Goal: Information Seeking & Learning: Learn about a topic

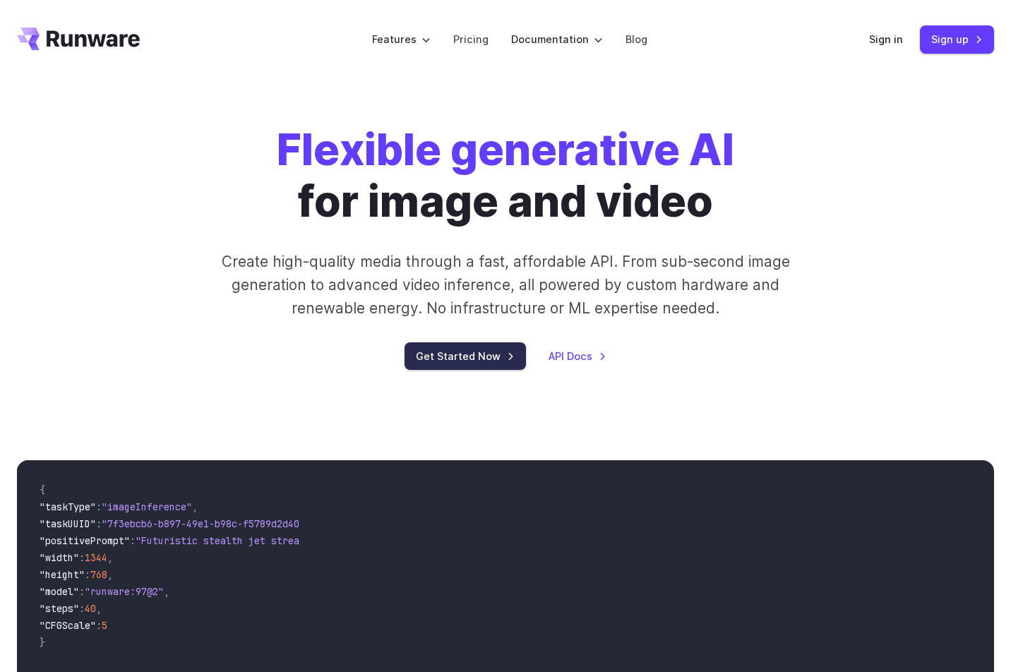
click at [474, 360] on link "Get Started Now" at bounding box center [465, 356] width 121 height 28
click at [463, 40] on link "Pricing" at bounding box center [470, 39] width 35 height 16
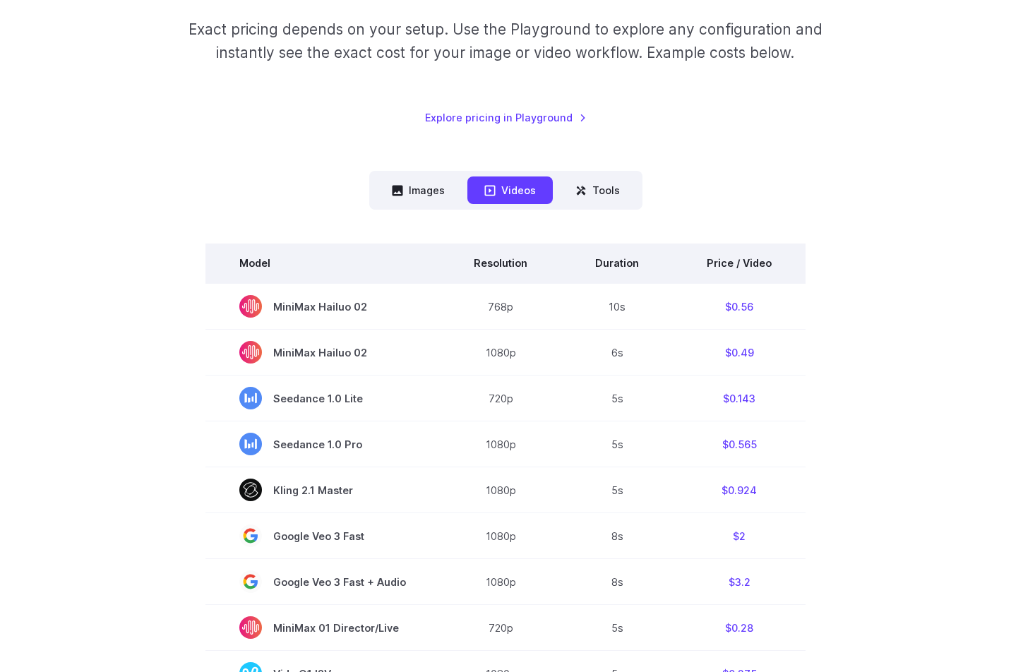
scroll to position [212, 0]
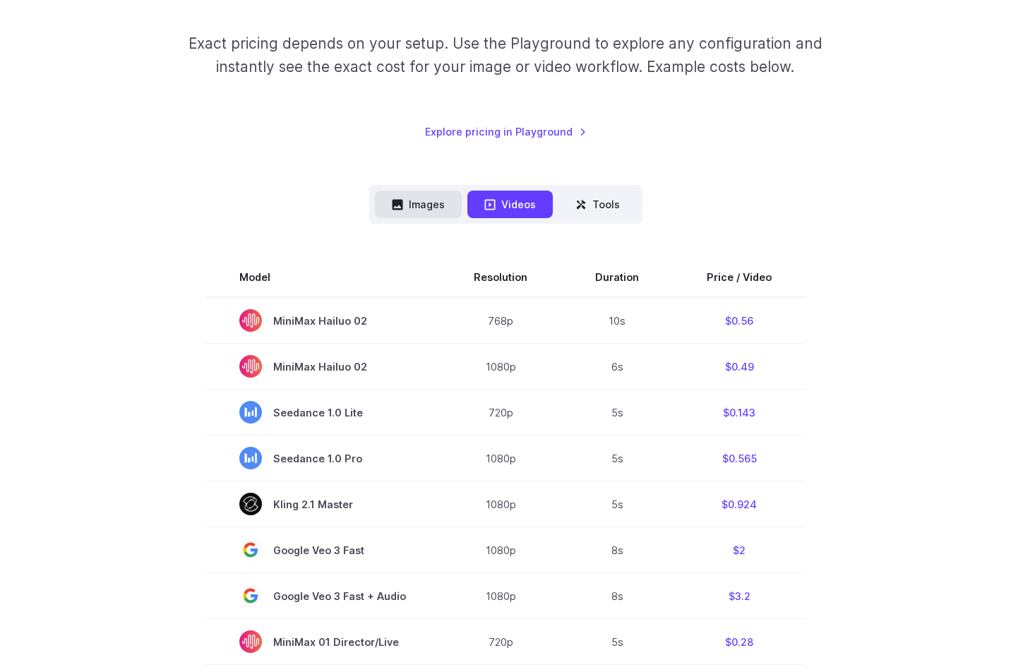
click at [420, 198] on button "Images" at bounding box center [418, 205] width 87 height 28
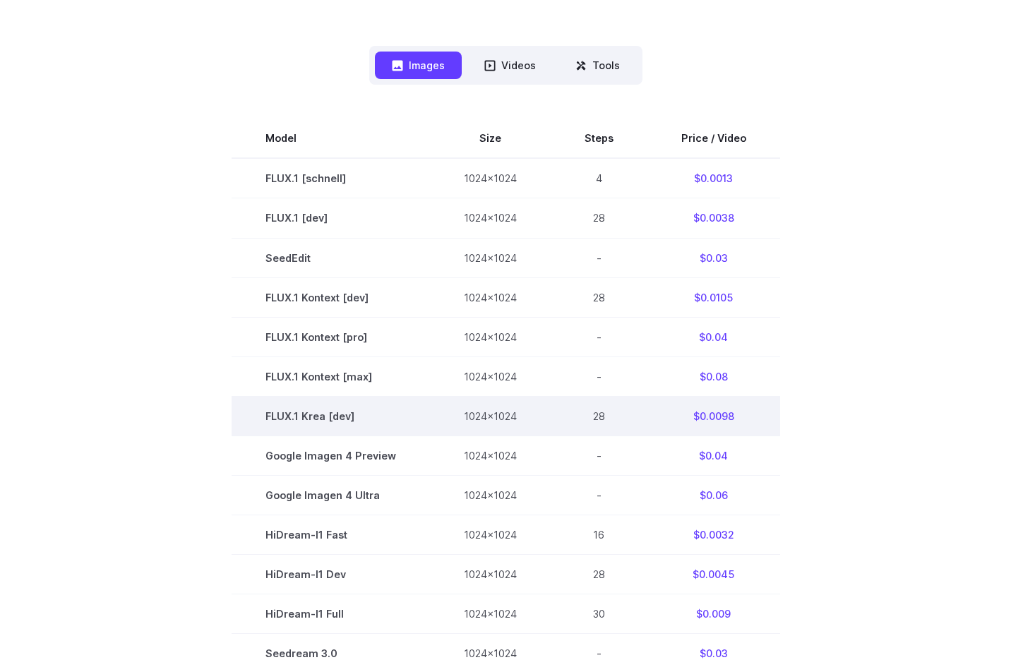
scroll to position [326, 0]
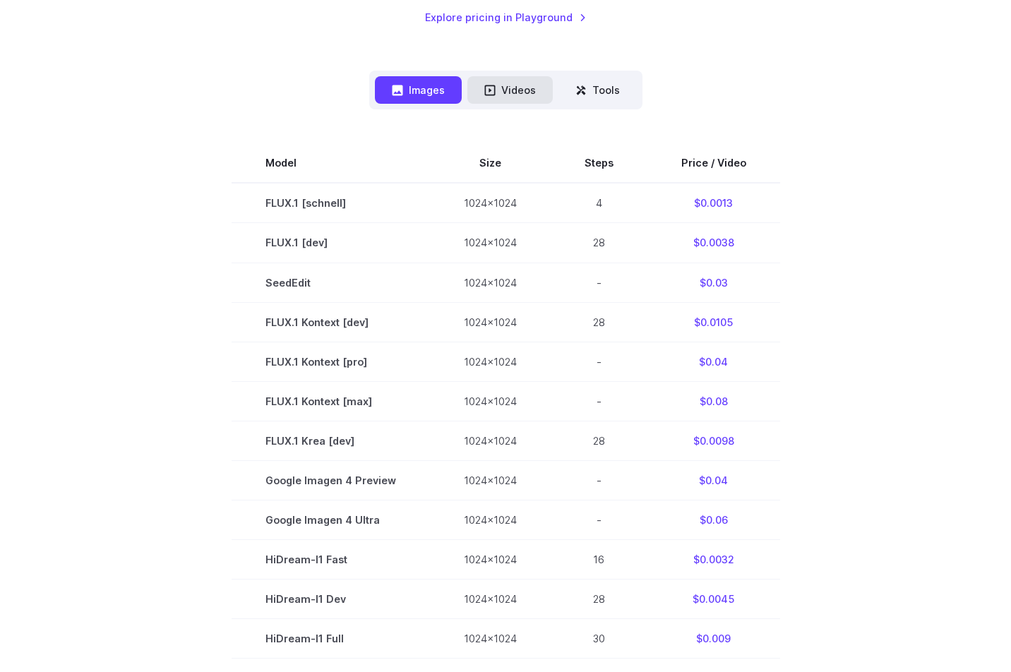
click at [506, 99] on button "Videos" at bounding box center [509, 90] width 85 height 28
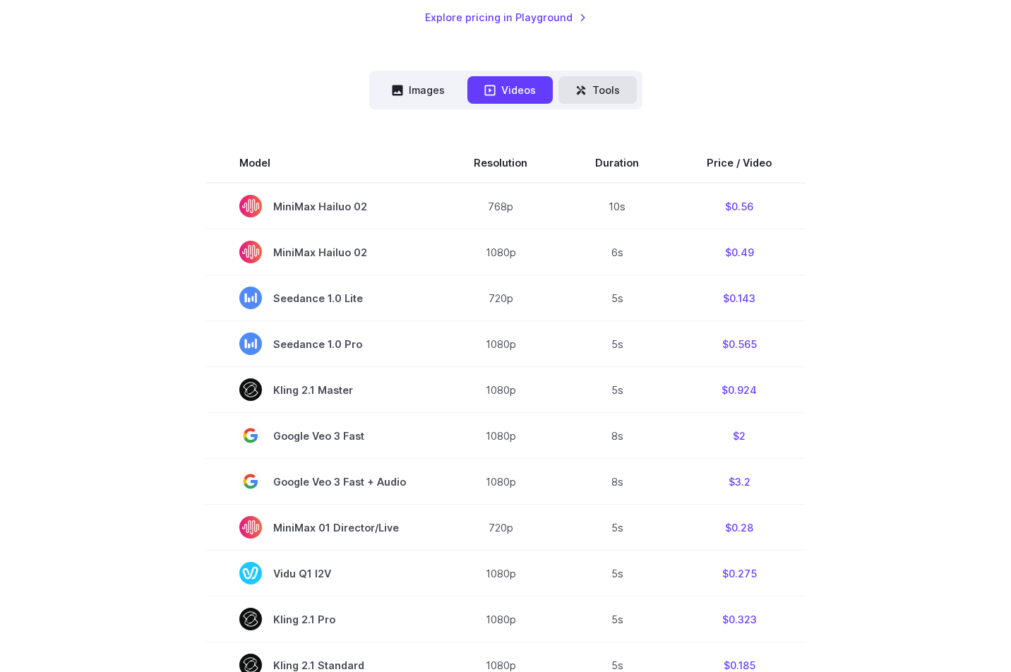
click at [598, 90] on button "Tools" at bounding box center [598, 90] width 78 height 28
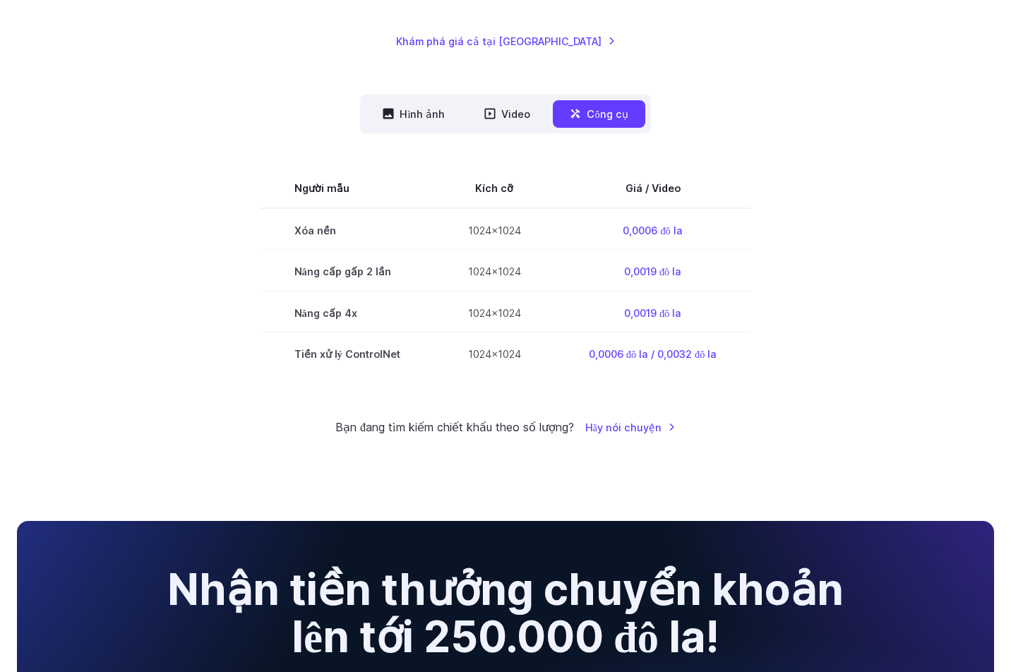
scroll to position [350, 0]
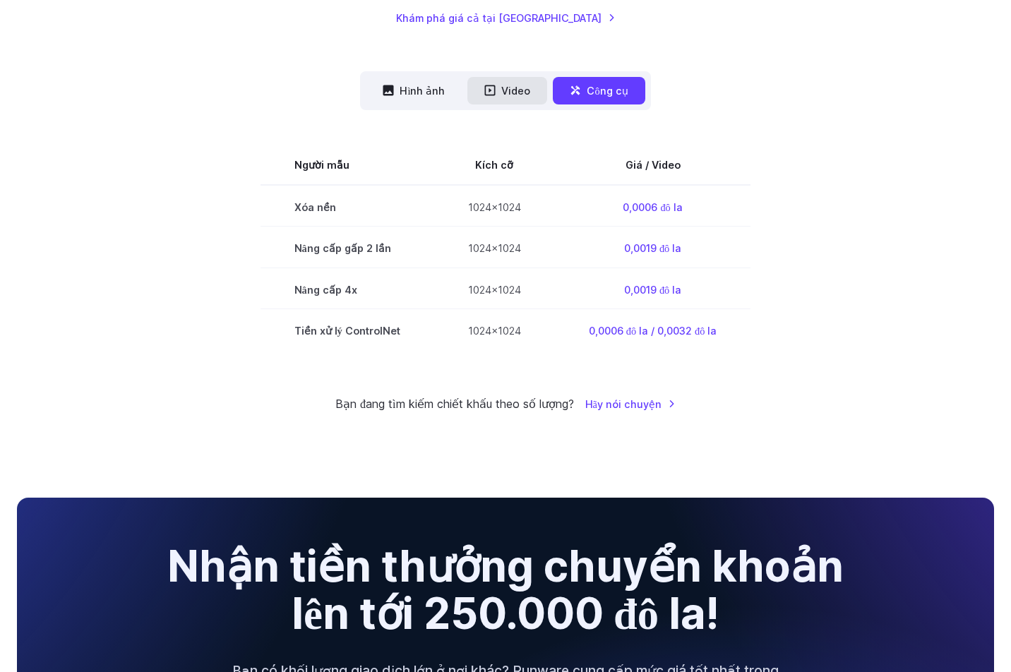
click at [511, 85] on font "Video" at bounding box center [515, 91] width 29 height 12
click at [511, 90] on font "Video" at bounding box center [515, 91] width 29 height 12
click at [511, 92] on font "Video" at bounding box center [515, 91] width 29 height 12
click at [511, 95] on font "Video" at bounding box center [515, 91] width 29 height 12
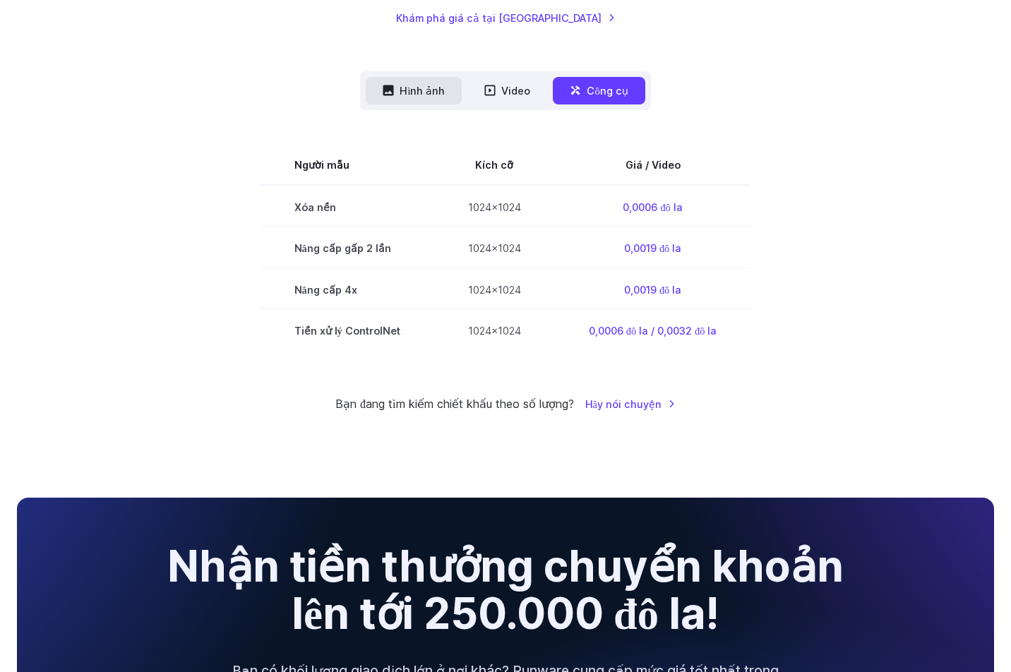
click at [415, 92] on font "Hình ảnh" at bounding box center [422, 91] width 45 height 12
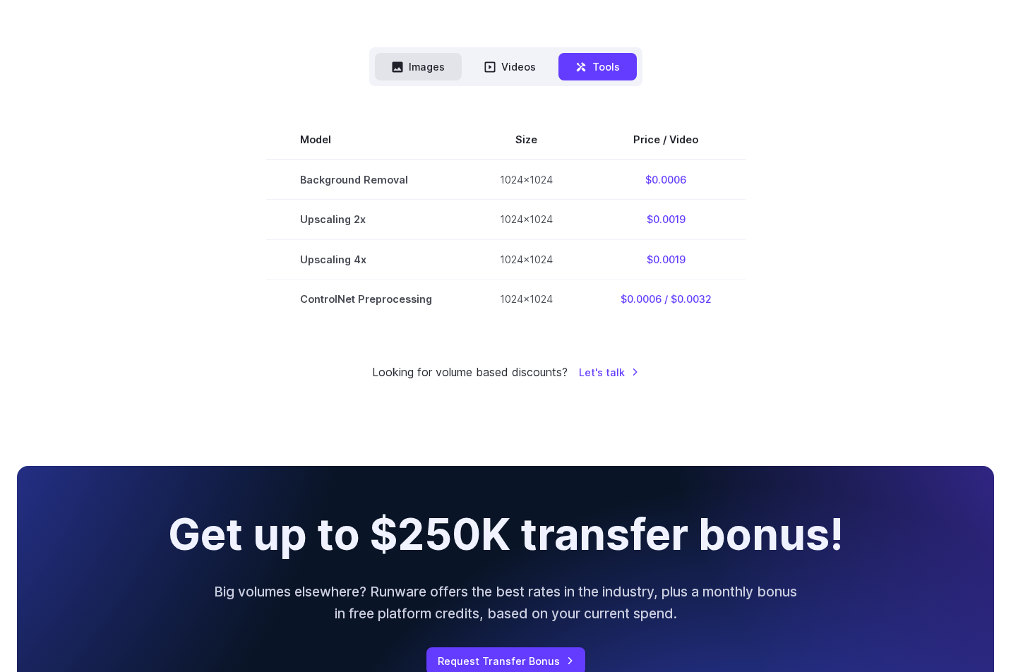
scroll to position [326, 0]
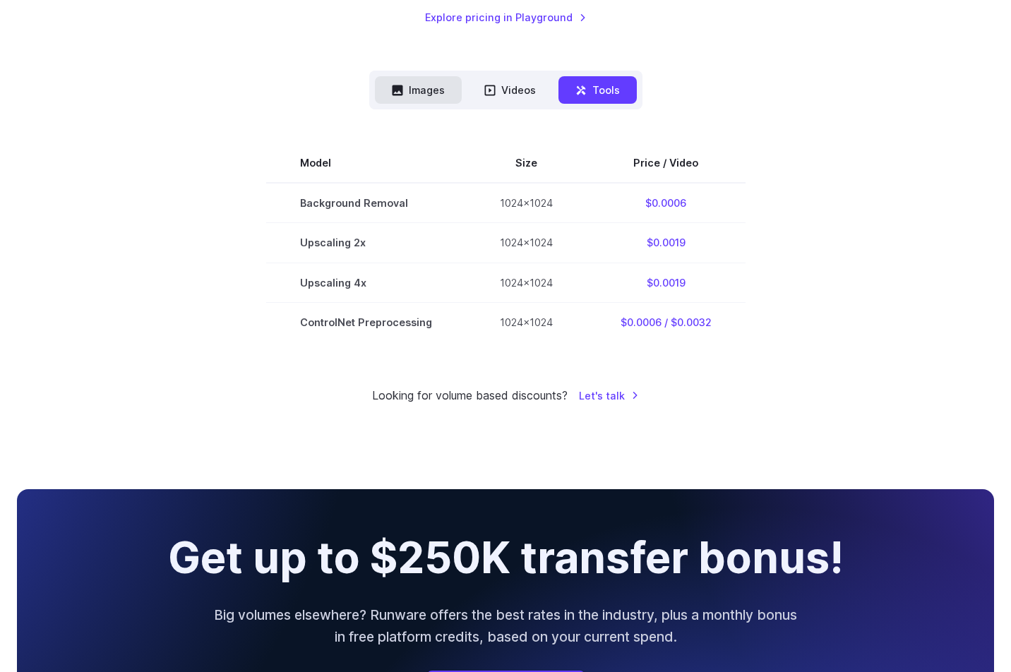
click at [418, 100] on button "Images" at bounding box center [418, 90] width 87 height 28
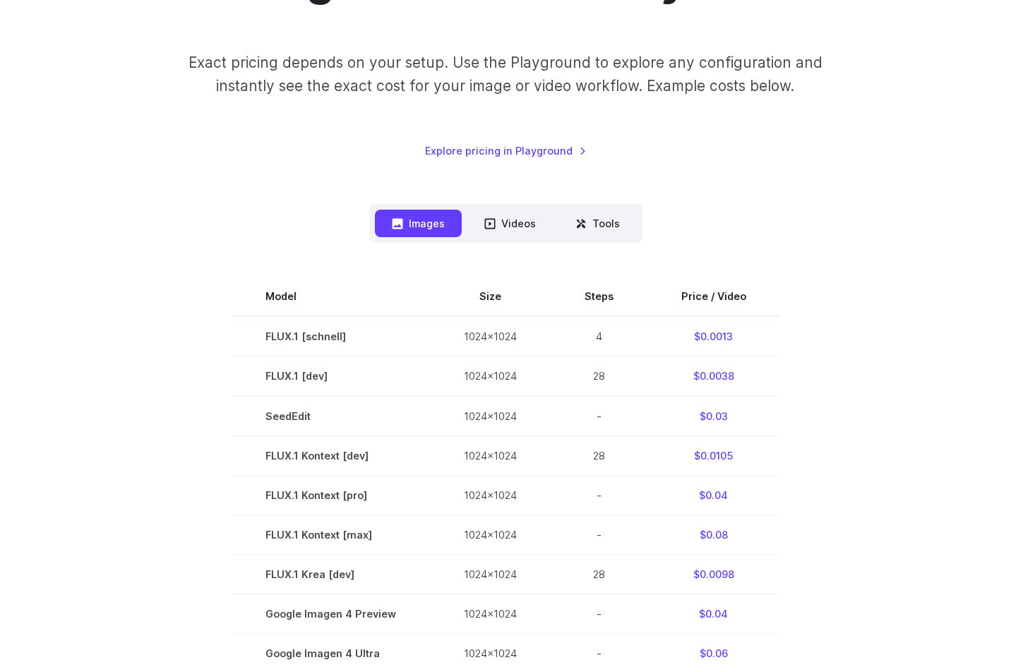
scroll to position [0, 0]
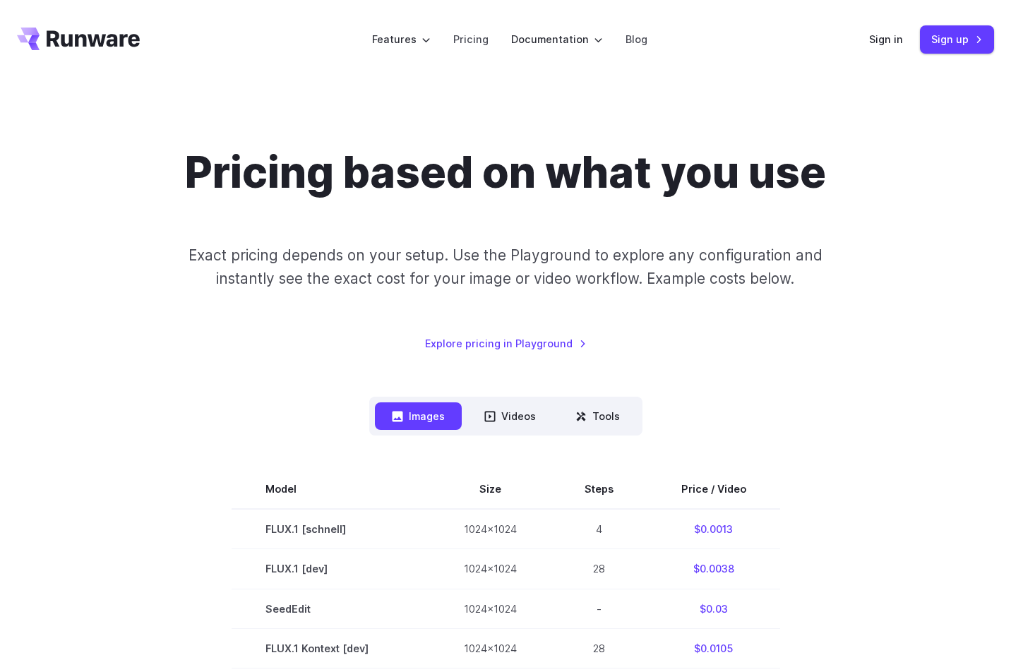
click at [119, 93] on div "Pricing based on what you use Exact pricing depends on your setup. Use the Play…" at bounding box center [505, 676] width 1011 height 1195
